Goal: Use online tool/utility

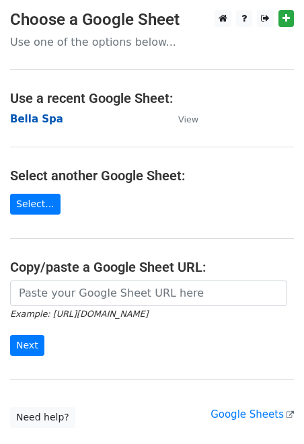
click at [32, 122] on strong "Bella Spa" at bounding box center [36, 119] width 53 height 12
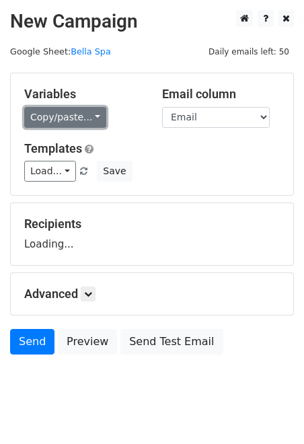
click at [91, 116] on link "Copy/paste..." at bounding box center [65, 117] width 82 height 21
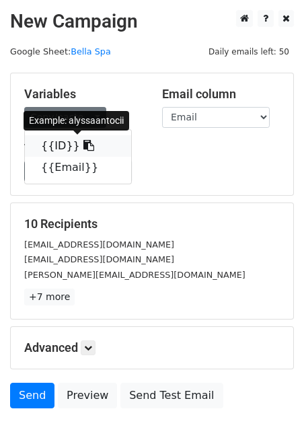
click at [83, 149] on icon at bounding box center [88, 145] width 11 height 11
